Goal: Check status: Check status

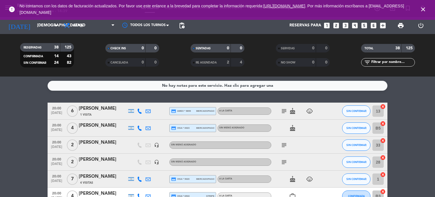
click at [34, 29] on input "[DEMOGRAPHIC_DATA][DATE]" at bounding box center [61, 25] width 54 height 10
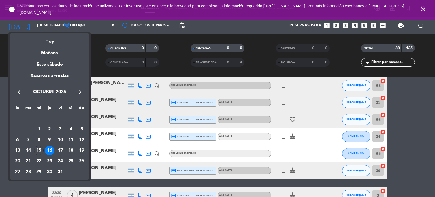
click at [20, 93] on icon "keyboard_arrow_left" at bounding box center [19, 92] width 7 height 7
click at [38, 162] on div "24" at bounding box center [39, 161] width 10 height 10
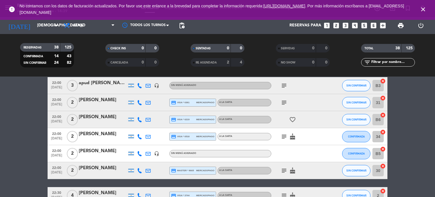
type input "[DATE]"
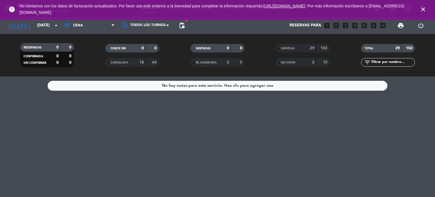
click at [290, 46] on div "SERVIDAS" at bounding box center [290, 48] width 26 height 7
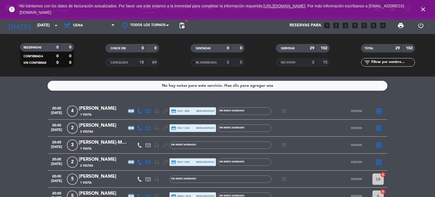
click at [284, 112] on icon "subject" at bounding box center [284, 111] width 7 height 7
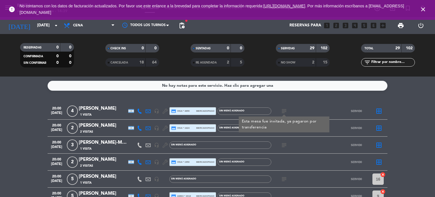
click at [290, 137] on div "subject" at bounding box center [297, 145] width 51 height 17
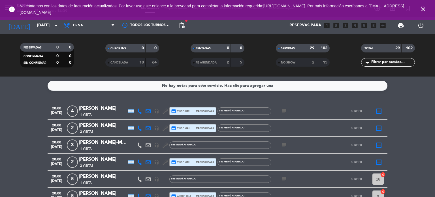
click at [284, 145] on icon "subject" at bounding box center [284, 145] width 7 height 7
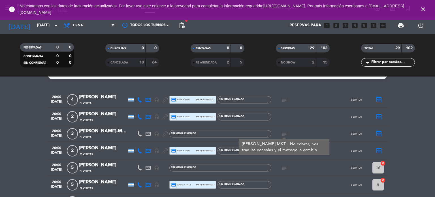
scroll to position [23, 0]
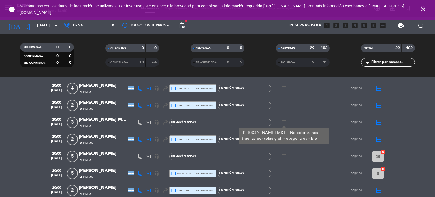
click at [316, 160] on div "subject" at bounding box center [297, 156] width 51 height 17
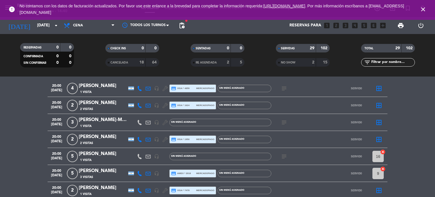
click at [283, 154] on icon "subject" at bounding box center [284, 156] width 7 height 7
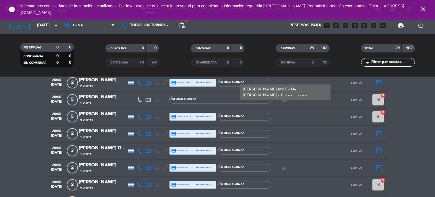
scroll to position [91, 0]
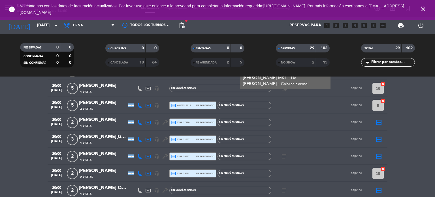
click at [283, 154] on icon "subject" at bounding box center [284, 156] width 7 height 7
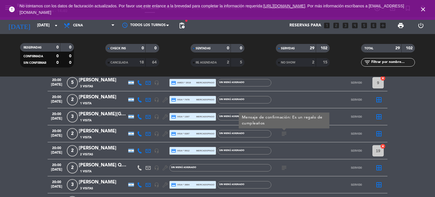
scroll to position [125, 0]
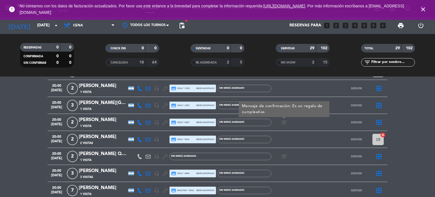
click at [283, 154] on icon "subject" at bounding box center [284, 156] width 7 height 7
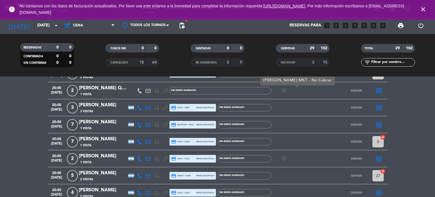
scroll to position [193, 0]
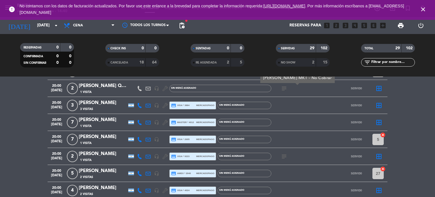
click at [283, 154] on icon "subject" at bounding box center [284, 156] width 7 height 7
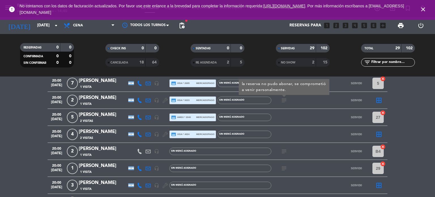
scroll to position [249, 0]
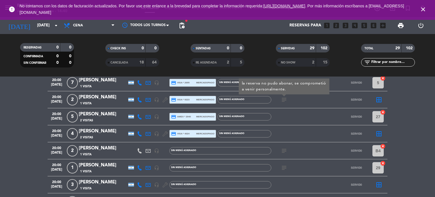
click at [286, 152] on icon "subject" at bounding box center [284, 150] width 7 height 7
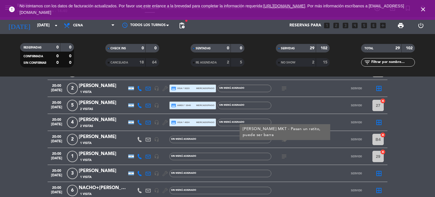
scroll to position [272, 0]
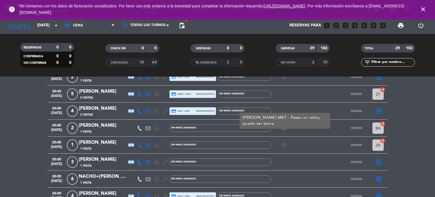
click at [283, 146] on icon "subject" at bounding box center [284, 145] width 7 height 7
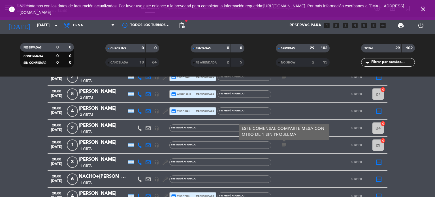
click at [283, 146] on icon "subject" at bounding box center [284, 145] width 7 height 7
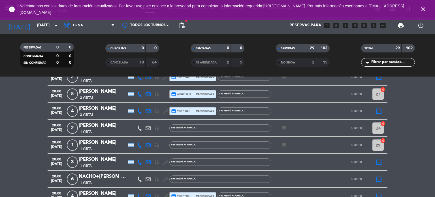
click at [283, 146] on icon "subject" at bounding box center [284, 145] width 7 height 7
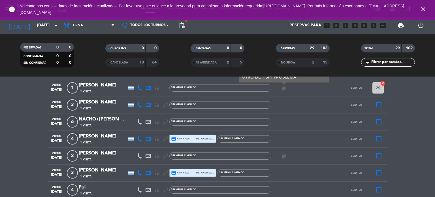
scroll to position [340, 0]
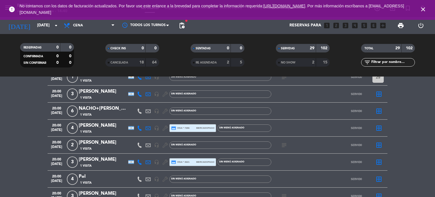
click at [283, 146] on icon "subject" at bounding box center [284, 145] width 7 height 7
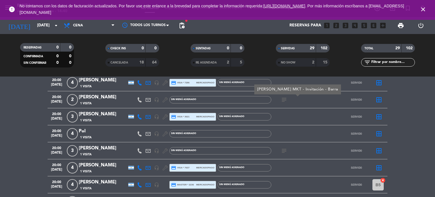
click at [283, 146] on div "subject" at bounding box center [297, 150] width 51 height 17
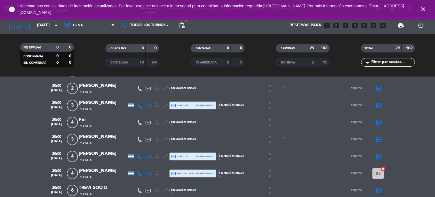
click at [285, 138] on icon "subject" at bounding box center [284, 139] width 7 height 7
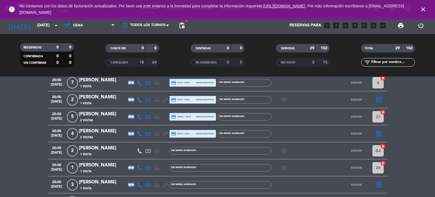
scroll to position [261, 0]
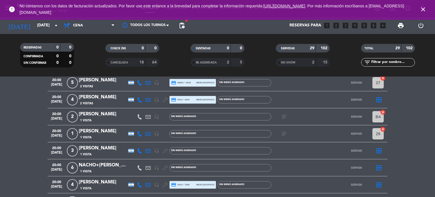
click at [106, 143] on div "20:00 [DATE] 3 [PERSON_NAME] 1 Visita headset_mic Sin menú asignado SERVIDO bor…" at bounding box center [218, 150] width 340 height 17
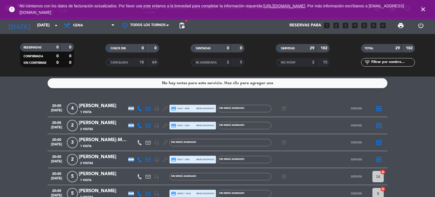
scroll to position [0, 0]
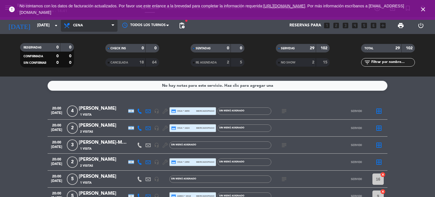
click at [78, 25] on span "Cena" at bounding box center [78, 26] width 10 height 4
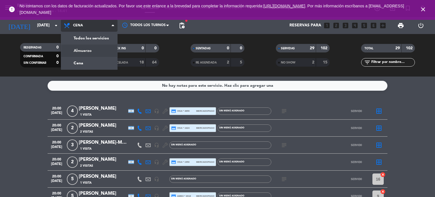
click at [79, 50] on div "menu Banda [DATE] 15. octubre - 14:41 Mis reservas Mapa de mesas Disponibilidad…" at bounding box center [217, 38] width 435 height 77
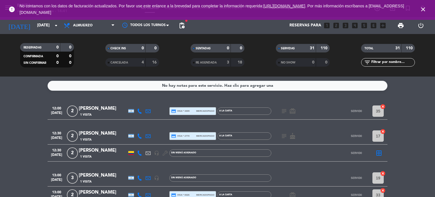
click at [281, 109] on icon "subject" at bounding box center [284, 111] width 7 height 7
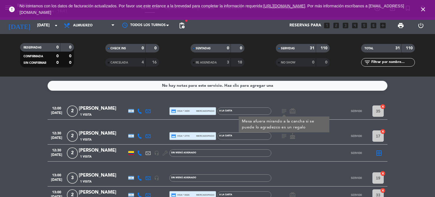
click at [285, 135] on icon "subject" at bounding box center [284, 136] width 7 height 7
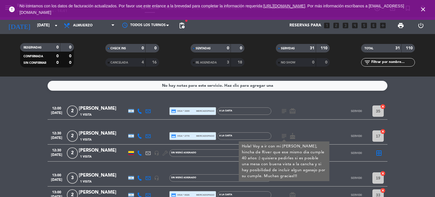
click at [282, 111] on icon "subject" at bounding box center [284, 111] width 7 height 7
